Goal: Task Accomplishment & Management: Use online tool/utility

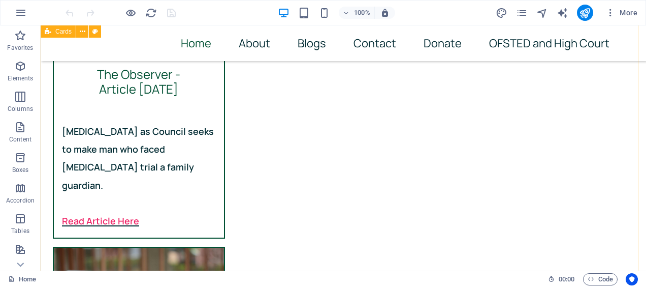
scroll to position [510, 0]
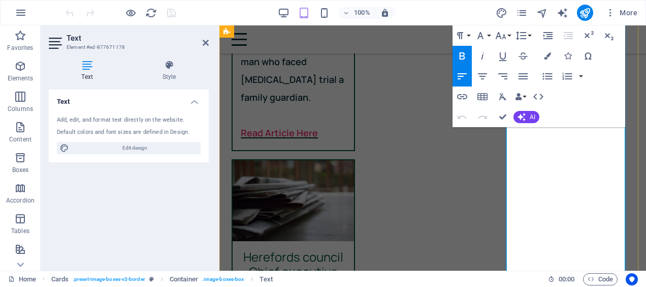
scroll to position [759, 0]
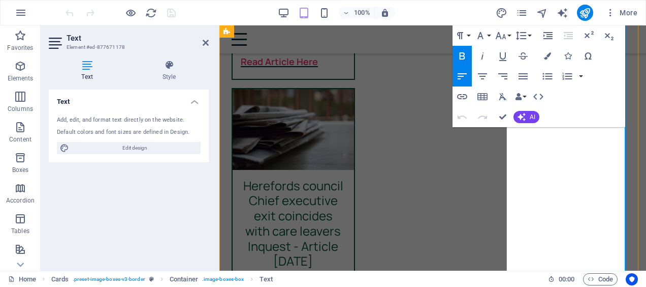
click at [468, 57] on icon "button" at bounding box center [462, 56] width 12 height 12
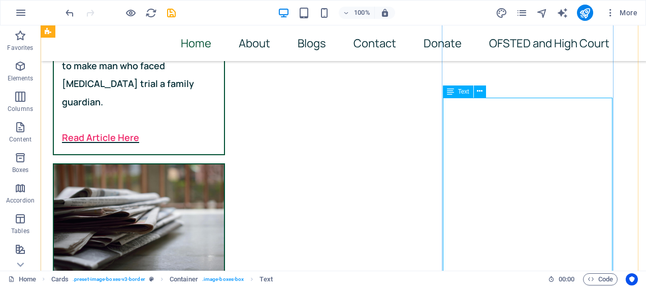
scroll to position [587, 0]
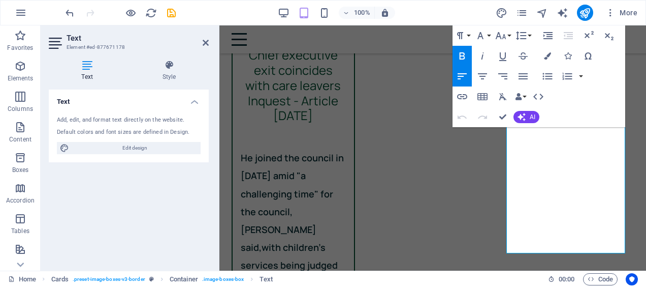
scroll to position [909, 0]
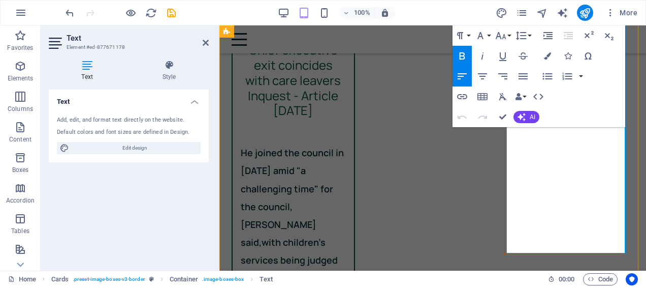
click at [503, 38] on icon "button" at bounding box center [501, 35] width 11 height 7
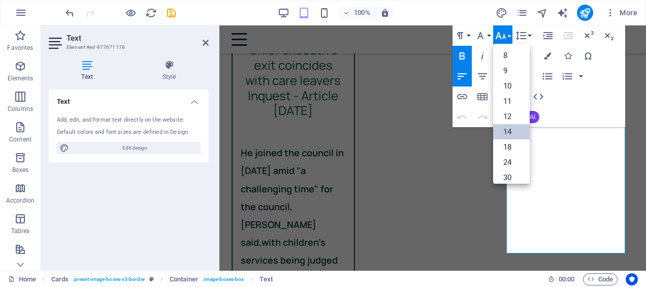
click at [510, 128] on link "14" at bounding box center [511, 131] width 37 height 15
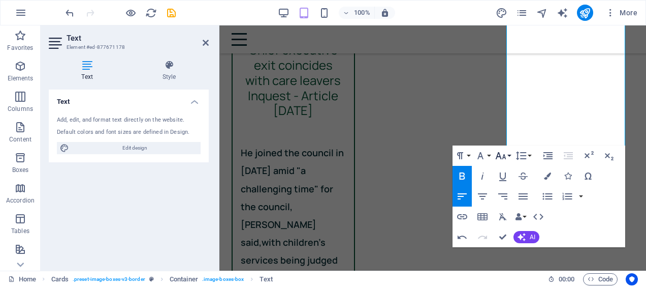
click at [503, 158] on icon "button" at bounding box center [501, 155] width 11 height 7
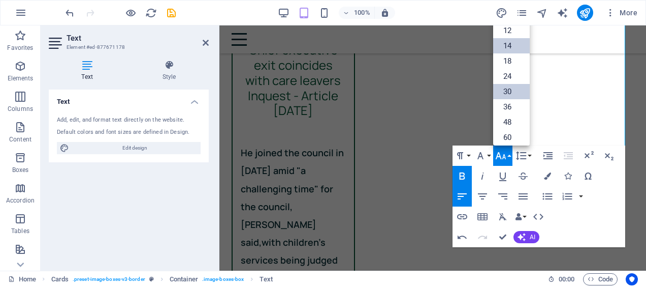
scroll to position [47, 0]
click at [511, 63] on link "18" at bounding box center [511, 61] width 37 height 15
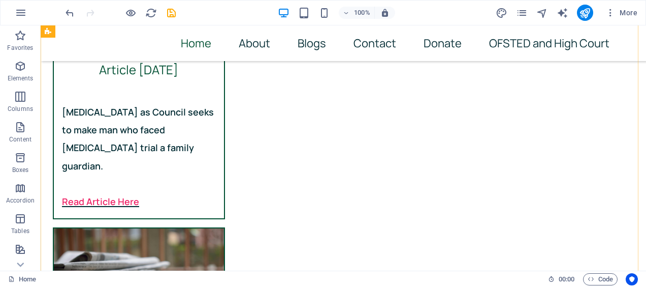
scroll to position [520, 0]
click at [170, 12] on icon "save" at bounding box center [172, 13] width 12 height 12
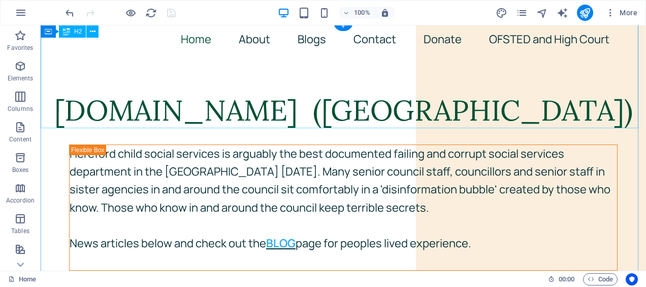
scroll to position [0, 0]
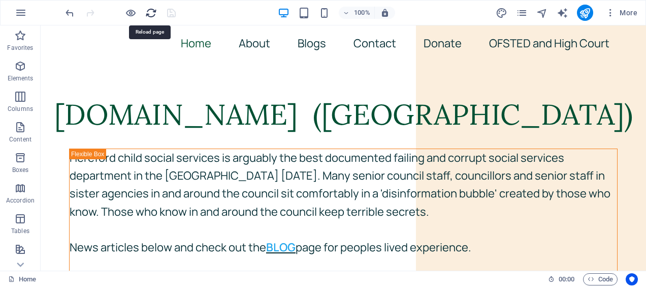
click at [151, 14] on icon "reload" at bounding box center [151, 13] width 12 height 12
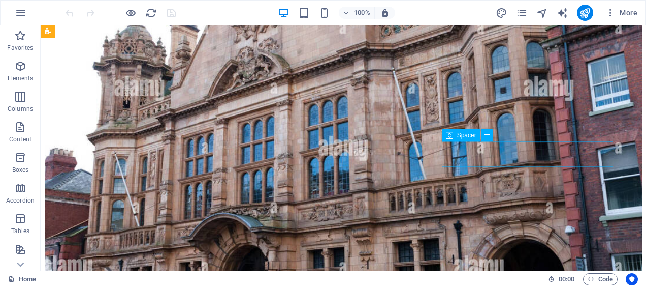
scroll to position [455, 0]
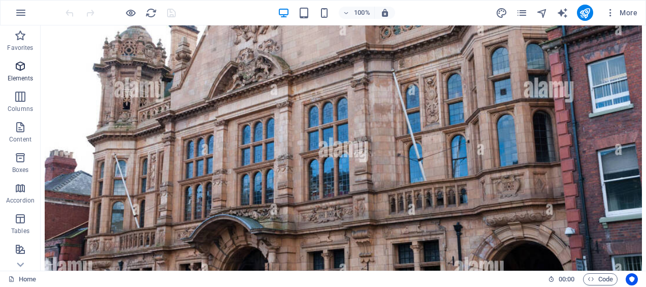
click at [21, 68] on icon "button" at bounding box center [20, 66] width 12 height 12
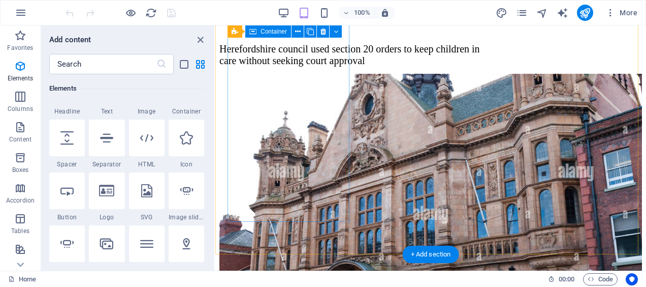
scroll to position [873, 0]
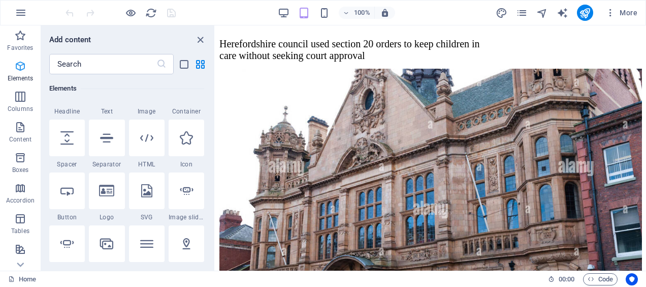
click at [22, 67] on icon "button" at bounding box center [20, 66] width 12 height 12
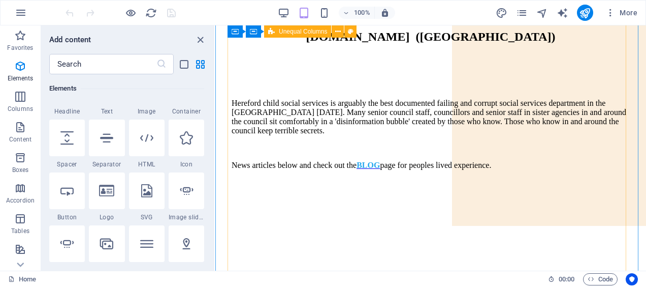
scroll to position [0, 0]
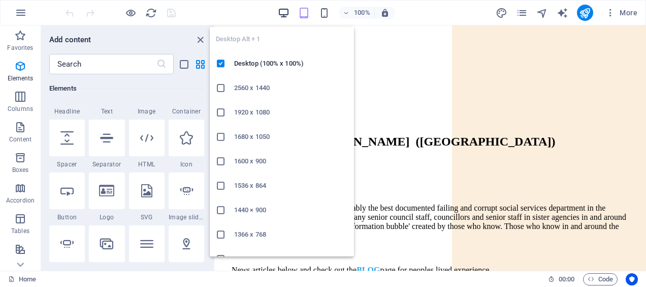
click at [283, 10] on icon "button" at bounding box center [284, 13] width 12 height 12
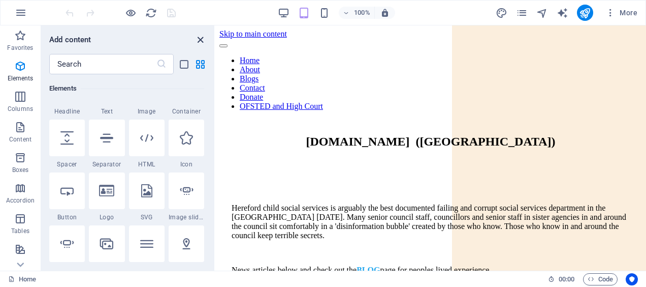
click at [195, 38] on icon "close panel" at bounding box center [201, 40] width 12 height 12
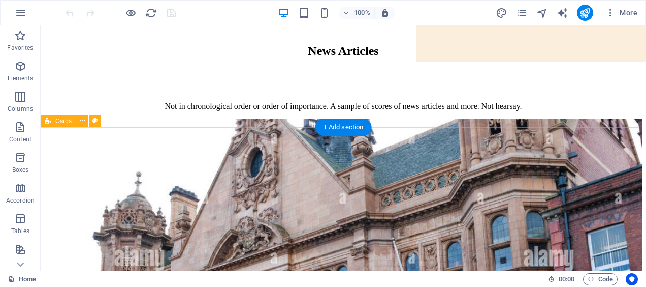
scroll to position [290, 0]
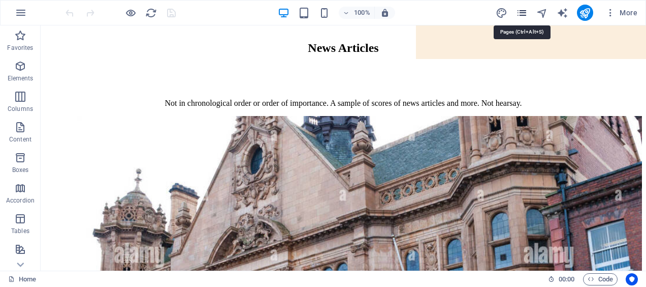
click at [519, 7] on icon "pages" at bounding box center [522, 13] width 12 height 12
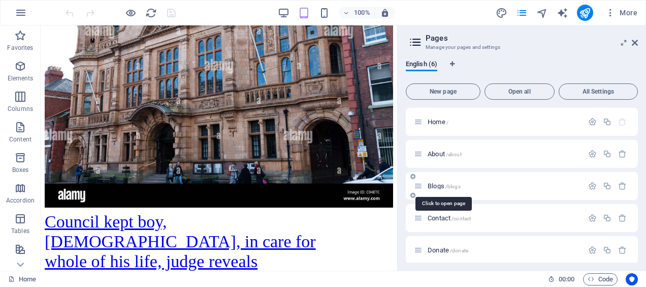
click at [433, 184] on span "Blogs /blogs" at bounding box center [444, 186] width 33 height 8
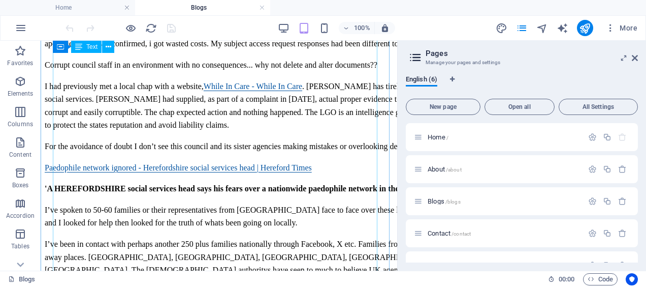
scroll to position [0, 0]
